Goal: Information Seeking & Learning: Find contact information

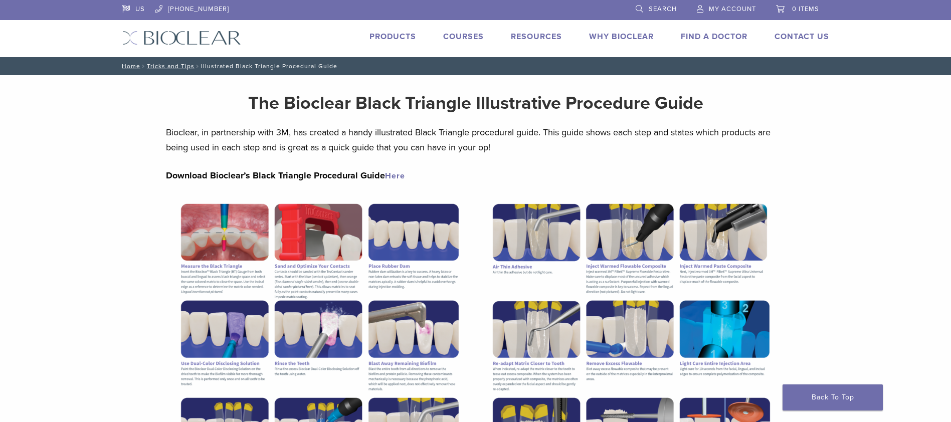
click at [722, 38] on link "Find A Doctor" at bounding box center [714, 37] width 67 height 10
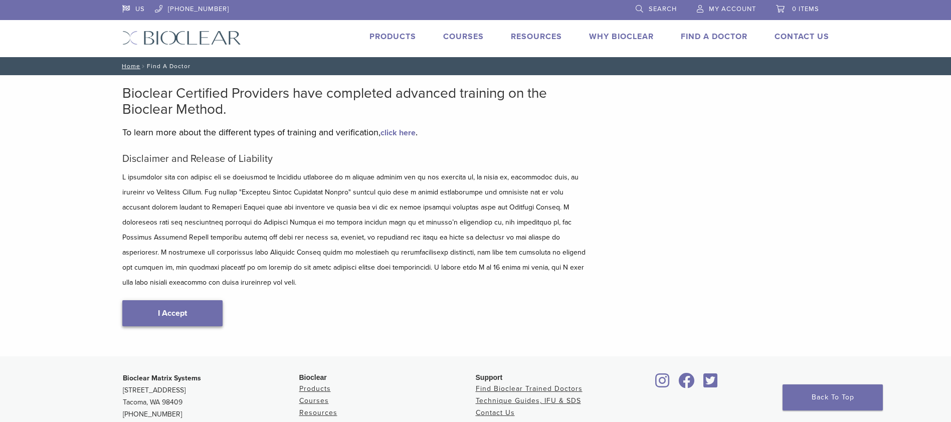
click at [175, 303] on link "I Accept" at bounding box center [172, 313] width 100 height 26
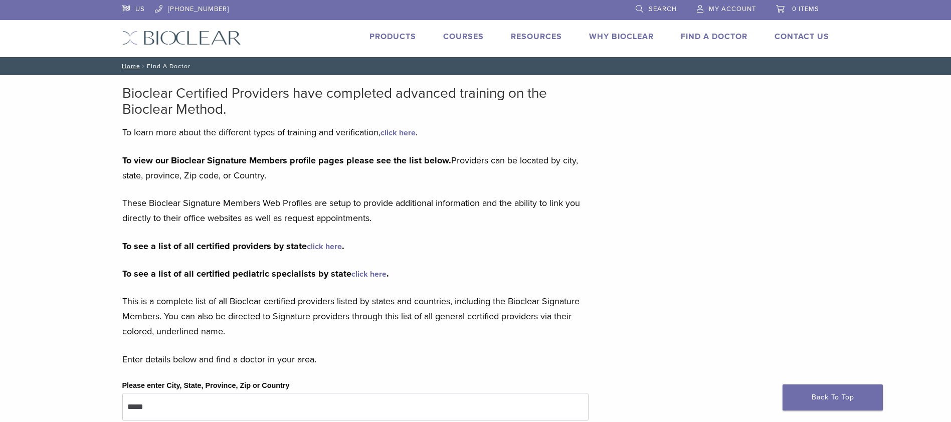
scroll to position [100, 0]
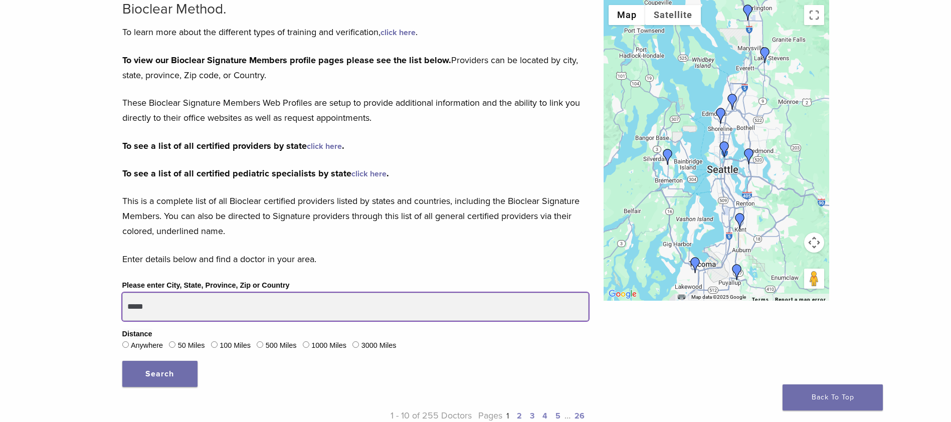
drag, startPoint x: 232, startPoint y: 309, endPoint x: 110, endPoint y: 306, distance: 121.4
type input "*****"
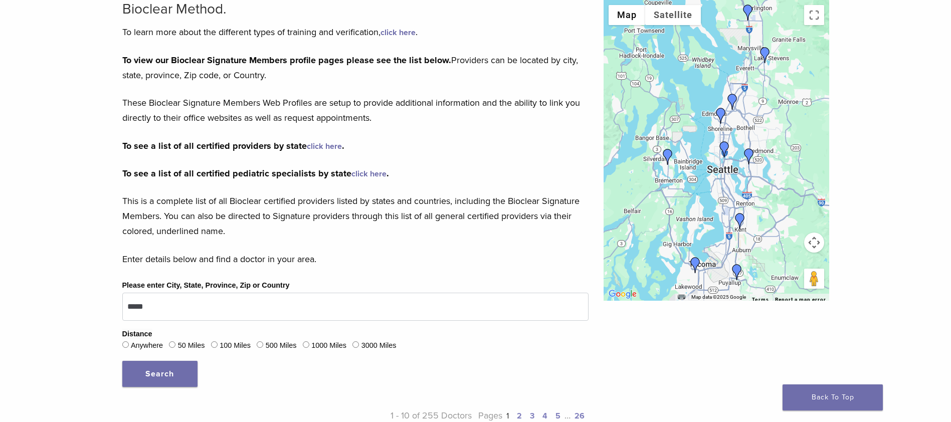
click at [165, 378] on span "Search" at bounding box center [159, 374] width 29 height 10
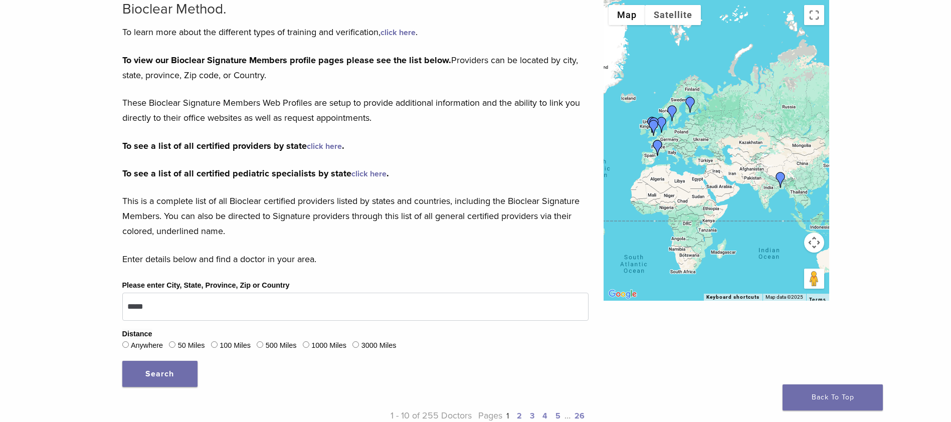
click at [781, 178] on img "Dr. Disha Agarwal" at bounding box center [781, 180] width 16 height 16
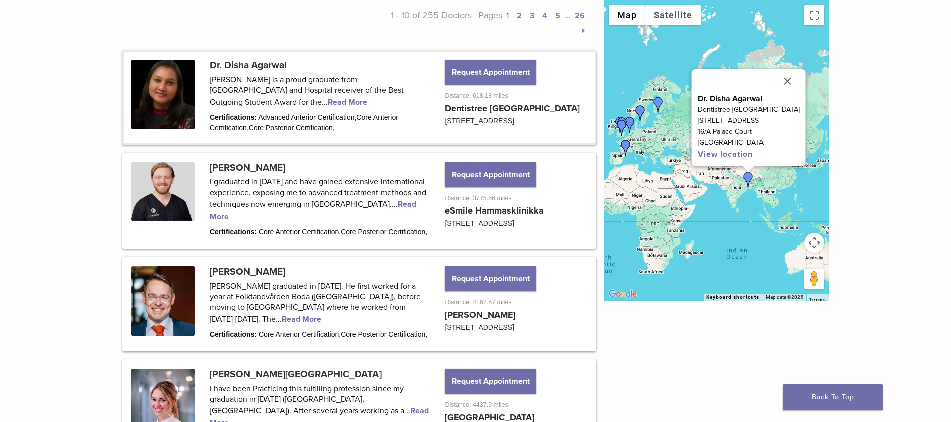
scroll to position [451, 0]
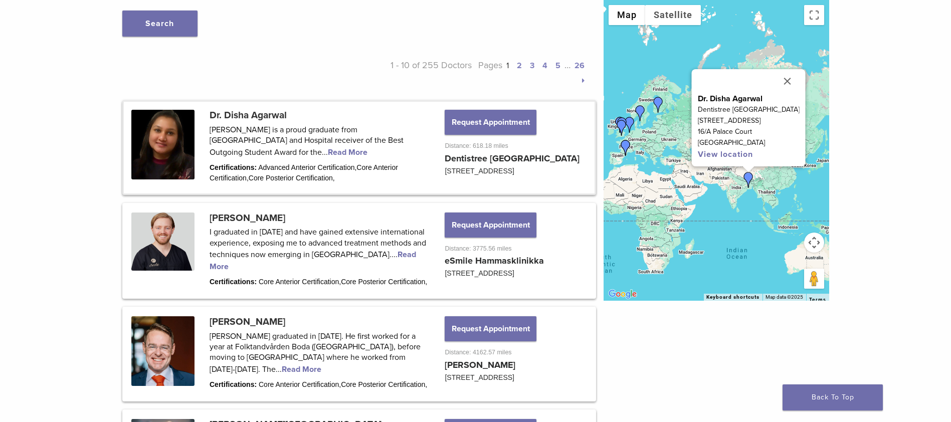
click at [290, 150] on link at bounding box center [359, 147] width 471 height 91
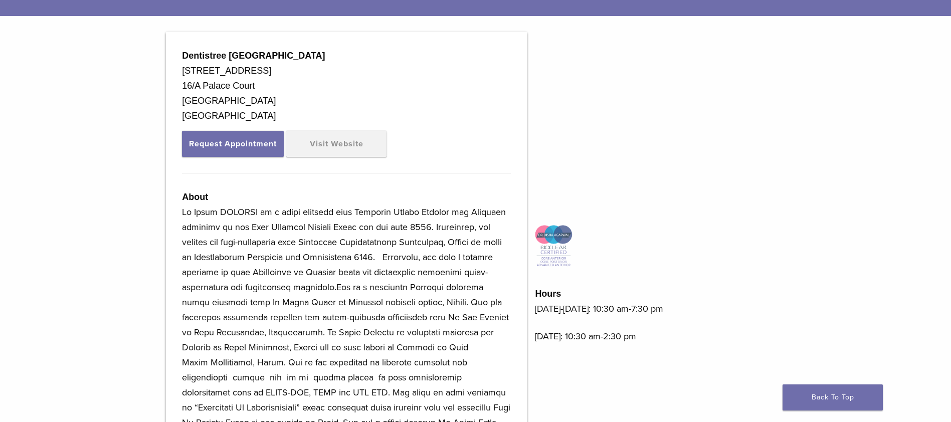
scroll to position [401, 0]
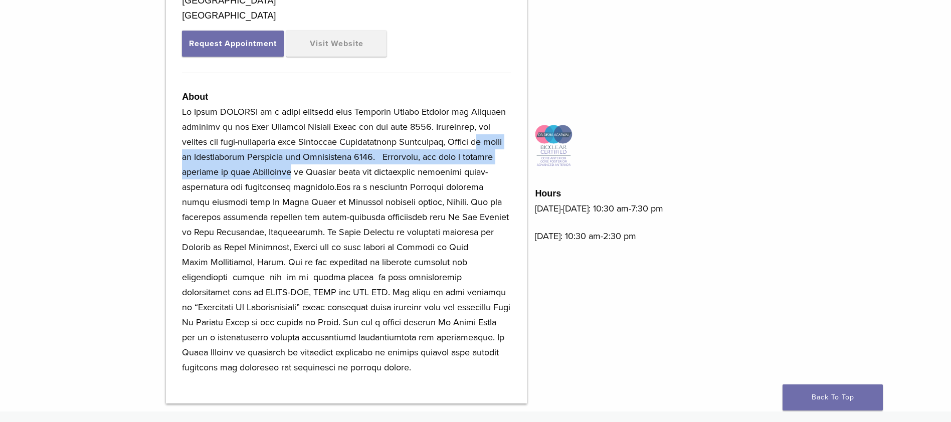
drag, startPoint x: 216, startPoint y: 158, endPoint x: 352, endPoint y: 174, distance: 137.9
click at [352, 174] on p at bounding box center [346, 239] width 329 height 271
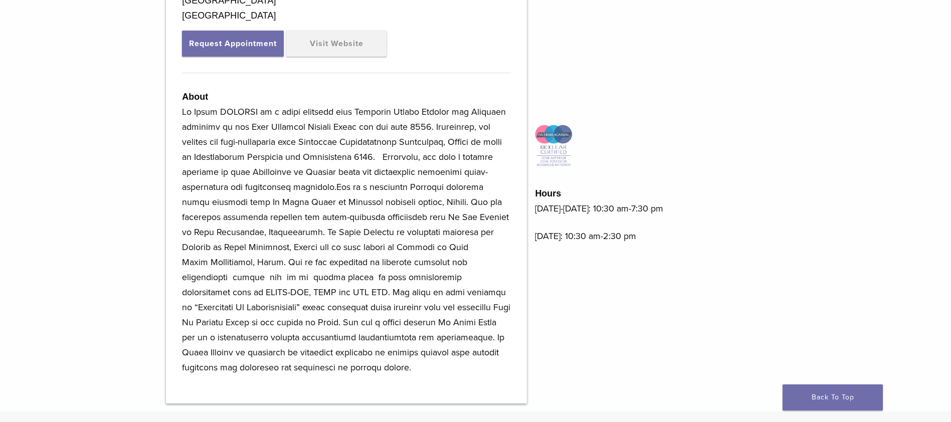
drag, startPoint x: 352, startPoint y: 174, endPoint x: 315, endPoint y: 185, distance: 38.4
click at [315, 185] on p at bounding box center [346, 239] width 329 height 271
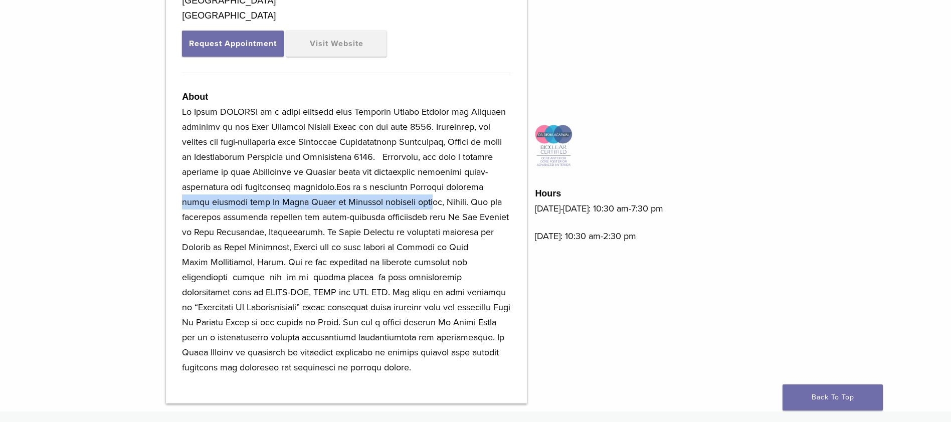
drag, startPoint x: 218, startPoint y: 200, endPoint x: 443, endPoint y: 203, distance: 225.6
click at [443, 203] on p at bounding box center [346, 239] width 329 height 271
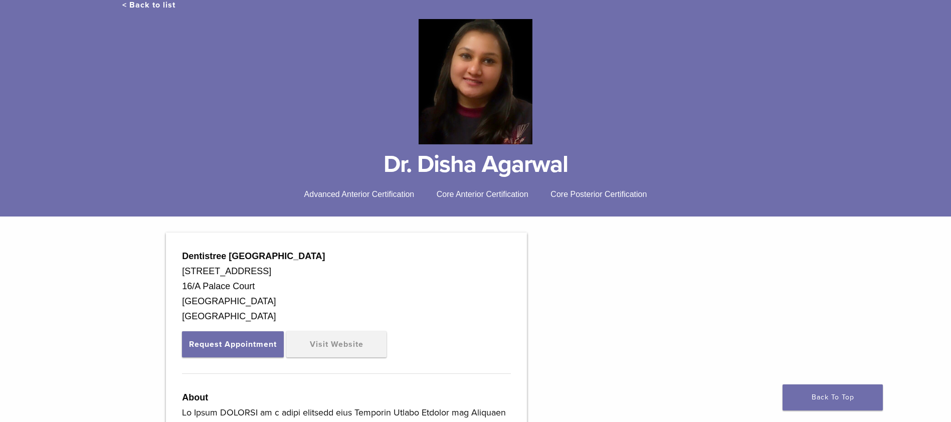
scroll to position [50, 0]
